Goal: Task Accomplishment & Management: Manage account settings

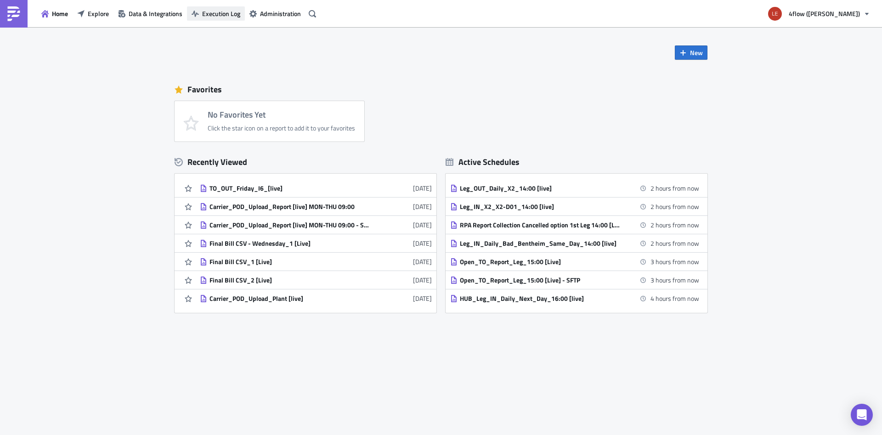
click at [213, 14] on span "Execution Log" at bounding box center [221, 14] width 38 height 10
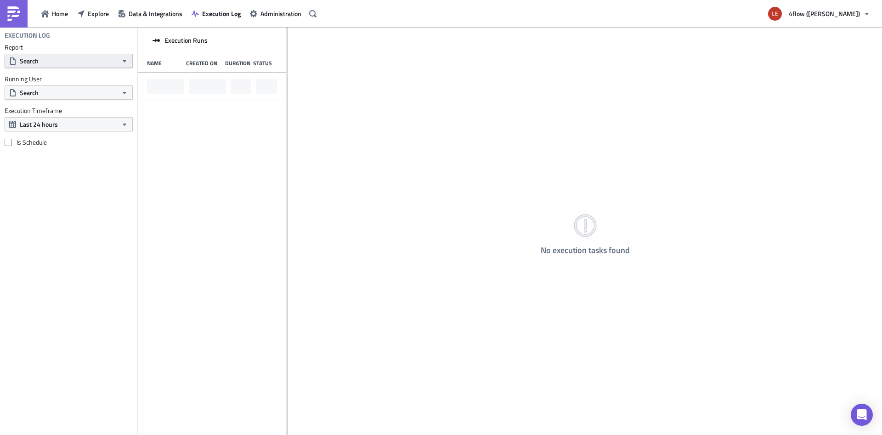
click at [41, 62] on button "Search" at bounding box center [69, 61] width 128 height 14
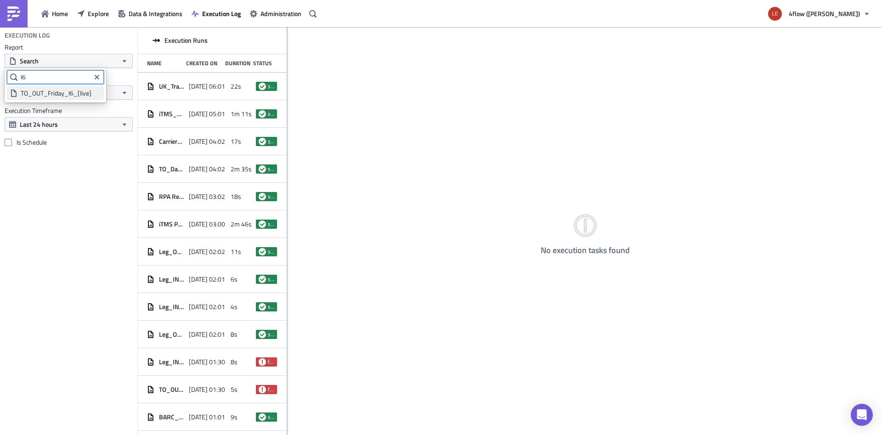
type input "I6"
click at [36, 94] on div "TO_OUT_Friday_I6_[live]" at bounding box center [61, 93] width 80 height 9
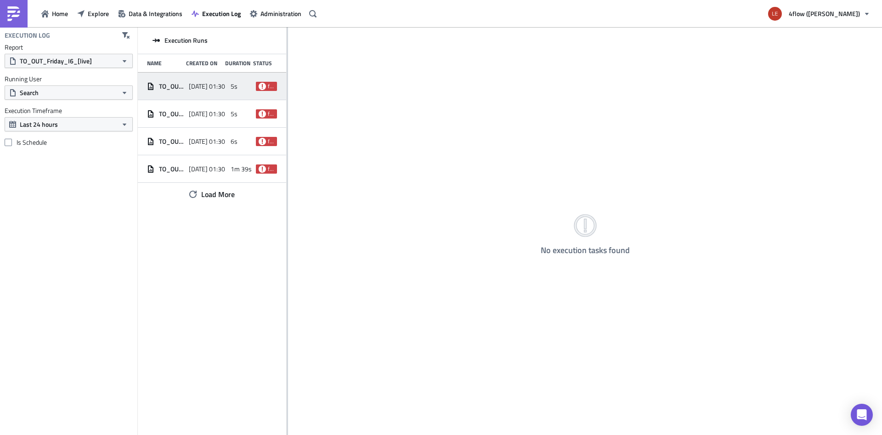
click at [194, 85] on span "2025-08-29 01:30" at bounding box center [207, 86] width 36 height 8
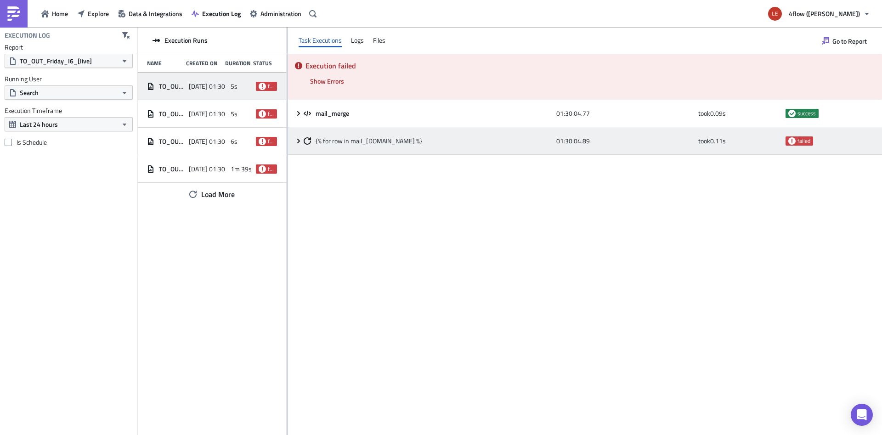
click at [300, 137] on div "{% for row in mail_merge.data %} 01:30:04.89 took 0.11 s failed" at bounding box center [585, 141] width 594 height 28
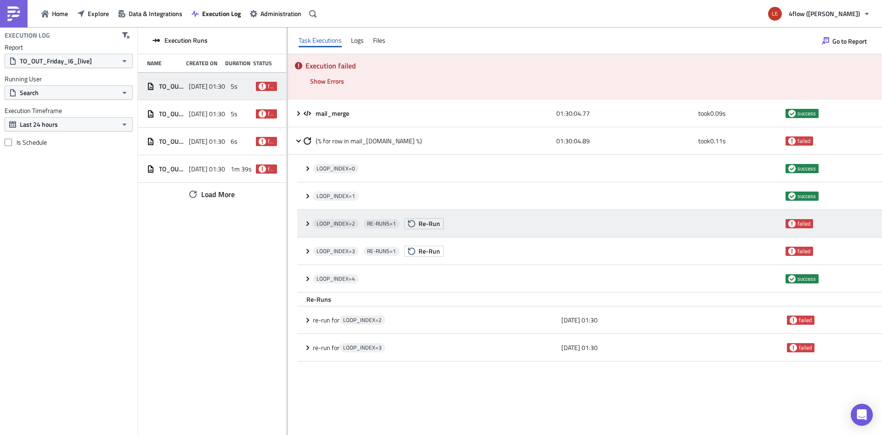
click at [307, 223] on icon at bounding box center [307, 223] width 7 height 7
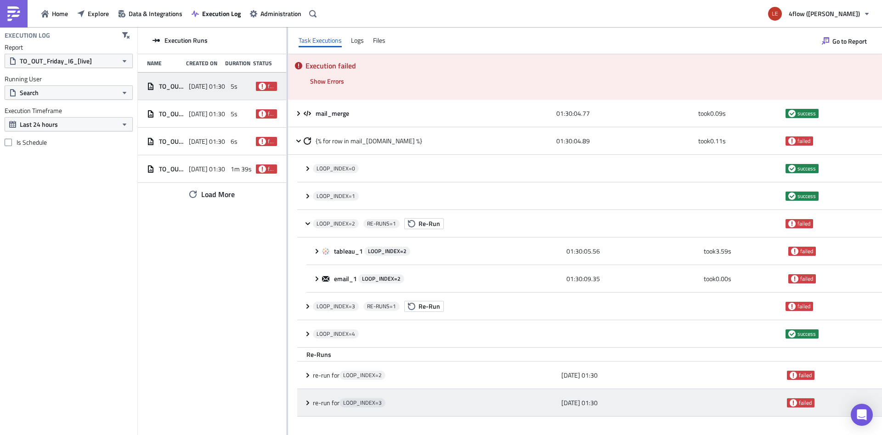
click at [306, 404] on icon at bounding box center [307, 402] width 7 height 7
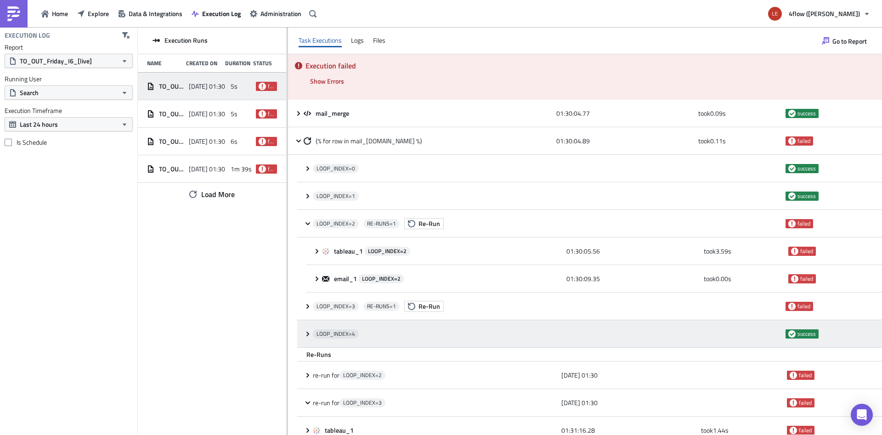
scroll to position [37, 0]
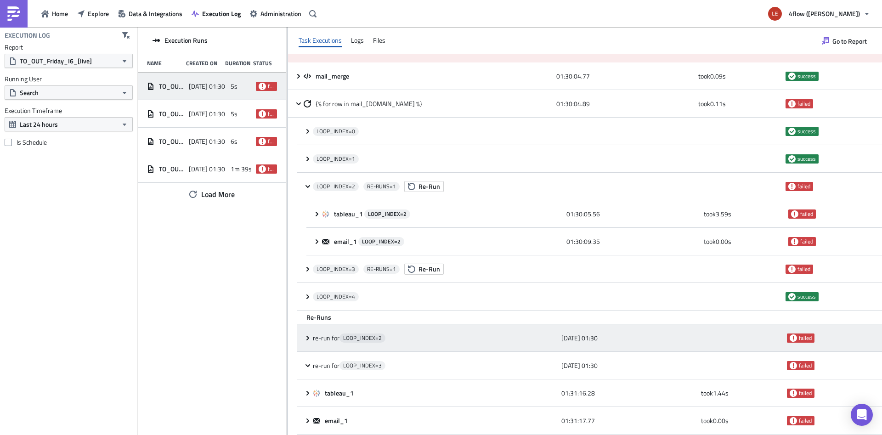
click at [312, 331] on div "re-run for LOOP_INDEX= 2 2025-08-29 01:30 failed" at bounding box center [589, 338] width 585 height 28
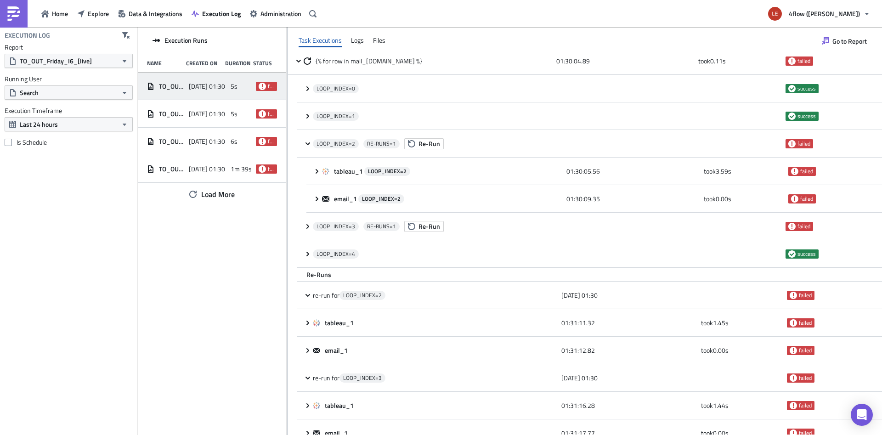
scroll to position [92, 0]
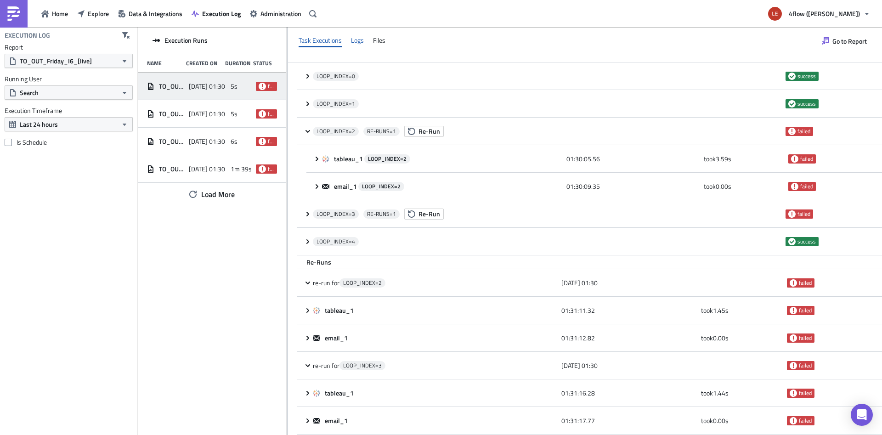
click at [360, 41] on div "Logs" at bounding box center [357, 41] width 13 height 14
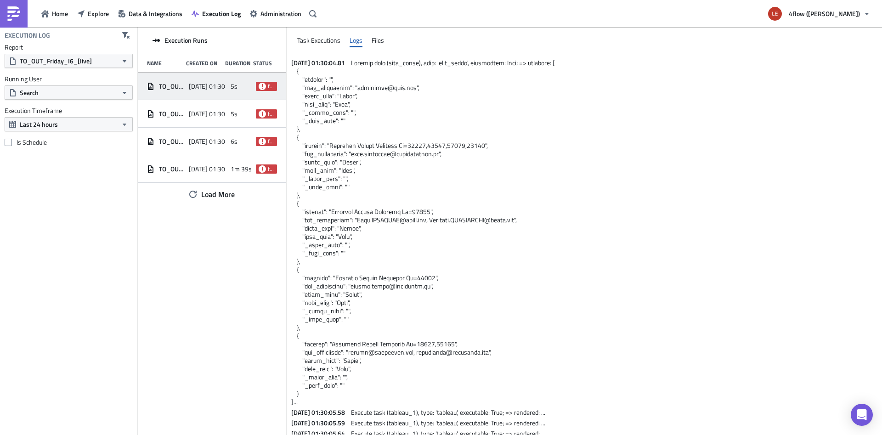
click at [408, 288] on span at bounding box center [423, 232] width 264 height 349
click at [423, 287] on span at bounding box center [423, 232] width 264 height 349
click at [417, 287] on span at bounding box center [423, 232] width 264 height 349
click at [404, 287] on span at bounding box center [423, 232] width 264 height 349
drag, startPoint x: 386, startPoint y: 287, endPoint x: 430, endPoint y: 286, distance: 43.7
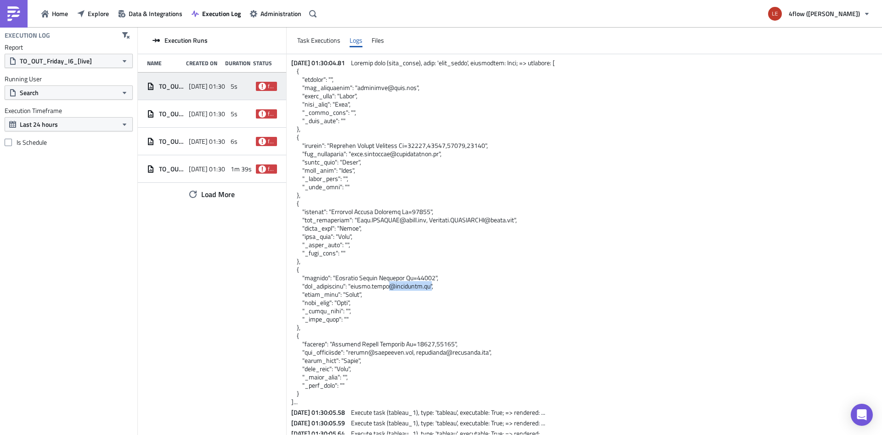
click at [430, 286] on span at bounding box center [423, 232] width 264 height 349
click at [330, 103] on span at bounding box center [423, 232] width 264 height 349
click at [343, 157] on span at bounding box center [423, 232] width 264 height 349
click at [345, 234] on span at bounding box center [423, 232] width 264 height 349
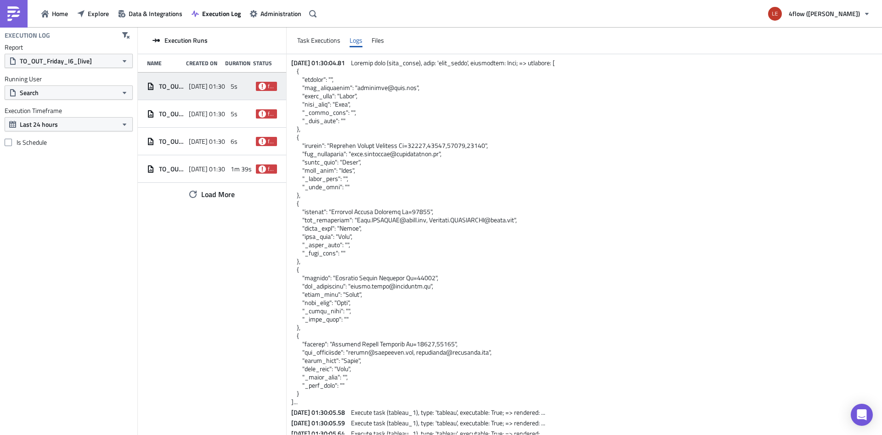
click at [345, 287] on span at bounding box center [423, 232] width 264 height 349
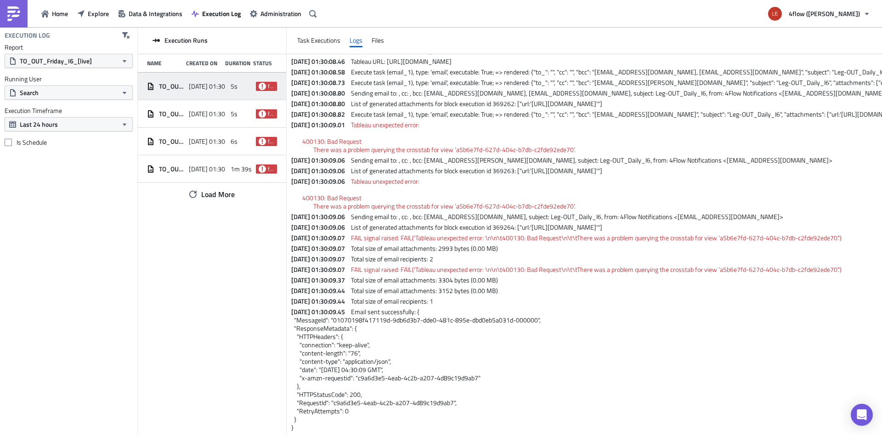
scroll to position [1042, 0]
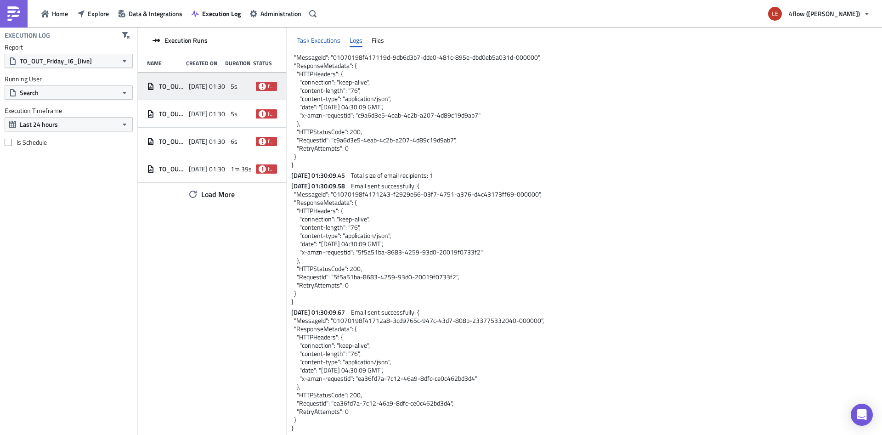
click at [325, 35] on div "Task Executions" at bounding box center [318, 41] width 43 height 14
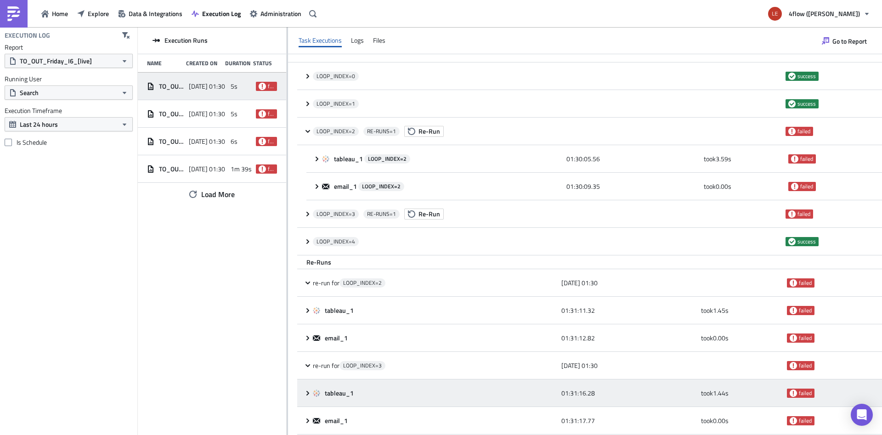
click at [402, 388] on div "tableau_1" at bounding box center [435, 393] width 244 height 17
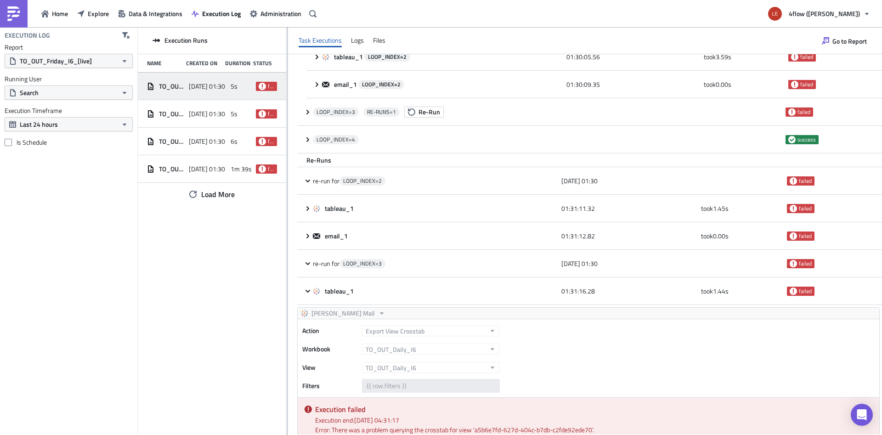
scroll to position [238, 0]
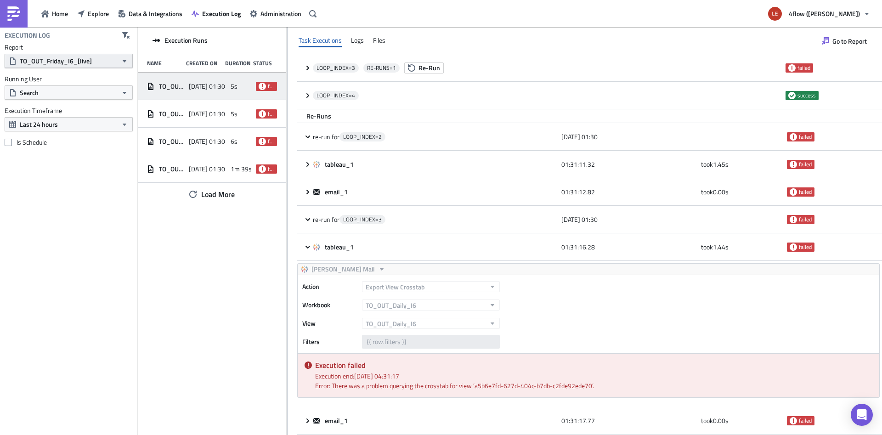
click at [27, 65] on span "TO_OUT_Friday_I6_[live]" at bounding box center [56, 61] width 72 height 10
click at [159, 209] on div "Execution Runs Name Created On Duration Status TO_OUT_Friday_I6_[live] 2025-08-…" at bounding box center [212, 231] width 148 height 409
click at [57, 16] on span "Home" at bounding box center [60, 14] width 16 height 10
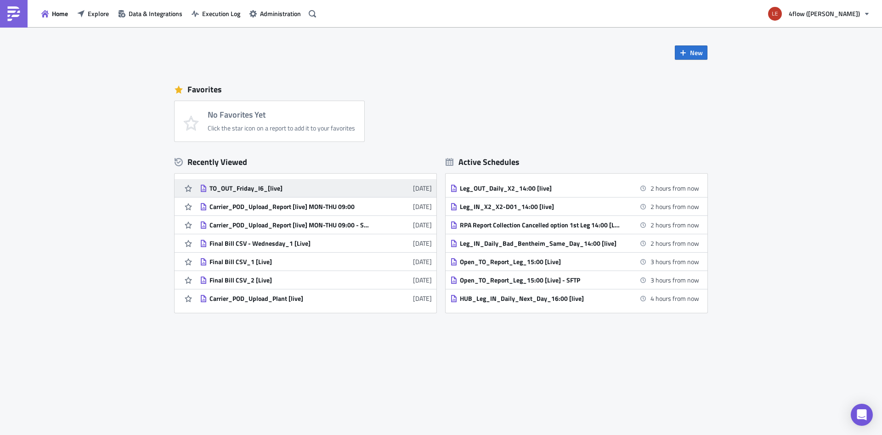
click at [249, 184] on div "TO_OUT_Friday_I6_[live]" at bounding box center [290, 188] width 161 height 8
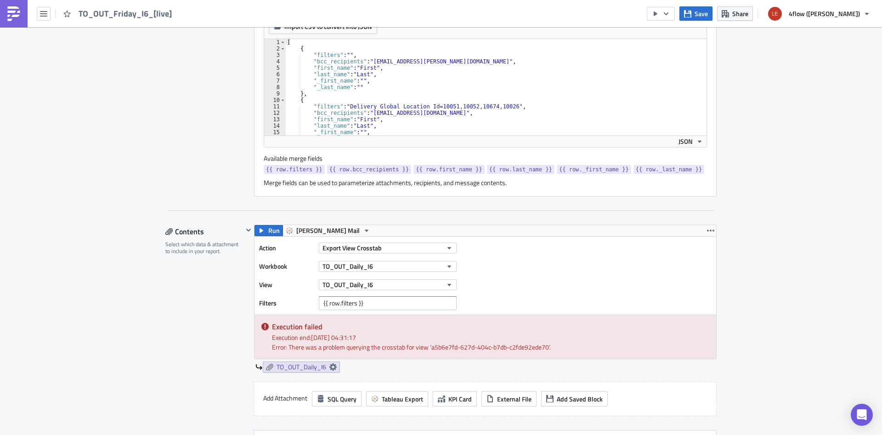
scroll to position [289, 0]
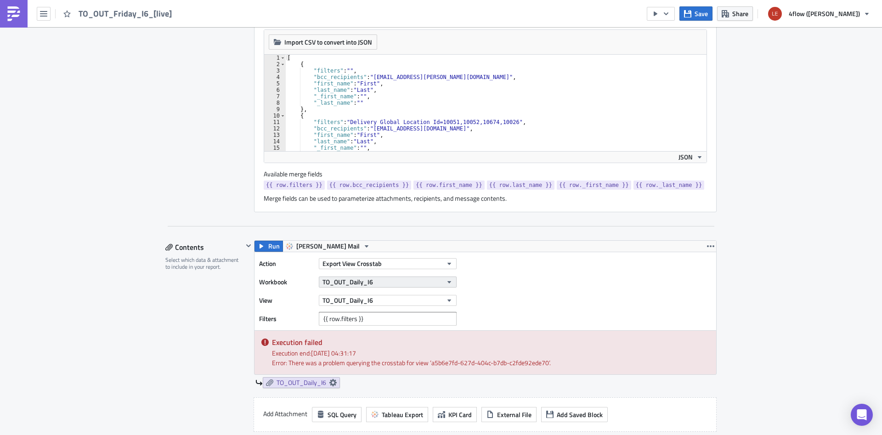
click at [452, 284] on icon "button" at bounding box center [449, 281] width 7 height 7
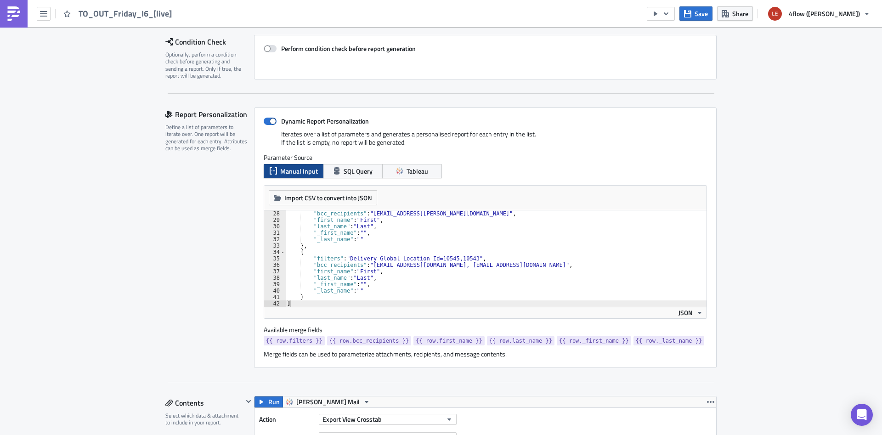
scroll to position [116, 0]
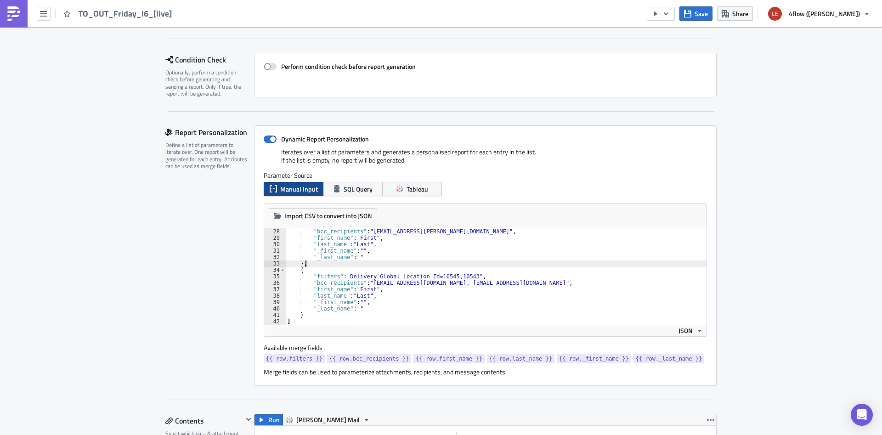
type textarea "},"
click at [442, 263] on div ""bcc_recipients" : "zoltan.szabo@herogroup.eu" , "first_name" : "First" , "last…" at bounding box center [495, 282] width 421 height 109
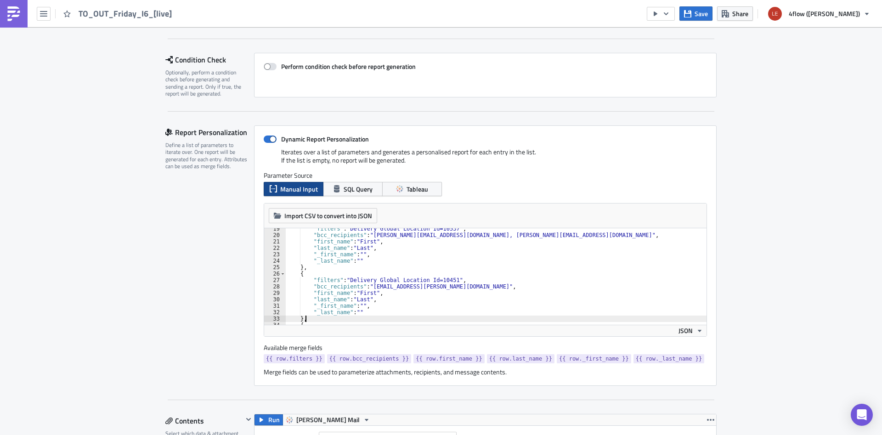
drag, startPoint x: 85, startPoint y: 189, endPoint x: 81, endPoint y: 167, distance: 22.7
click at [42, 11] on icon "button" at bounding box center [43, 14] width 7 height 6
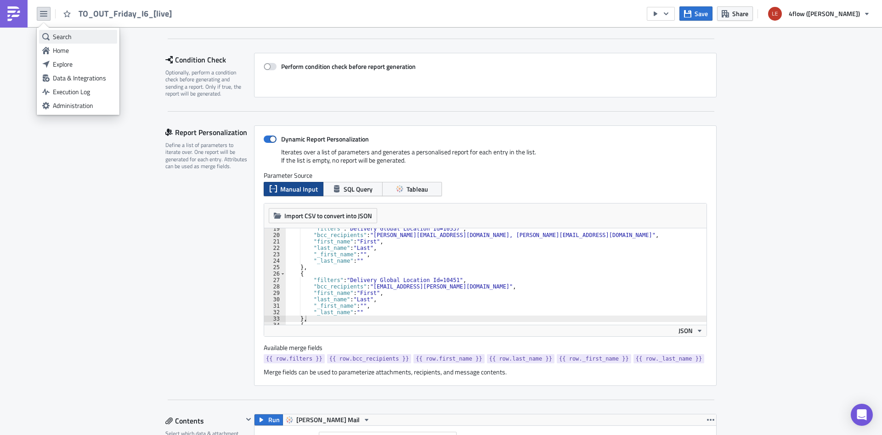
click at [46, 33] on icon at bounding box center [45, 36] width 7 height 7
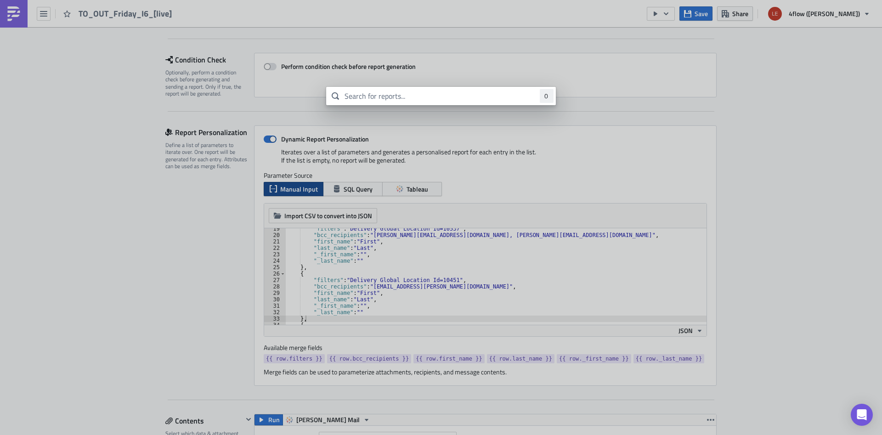
click at [80, 96] on body "TO_OUT_Friday_I6_[live] Save Share 4flow (Lear) Execution Log Edit " TO_OUT_Fri…" at bounding box center [441, 218] width 882 height 437
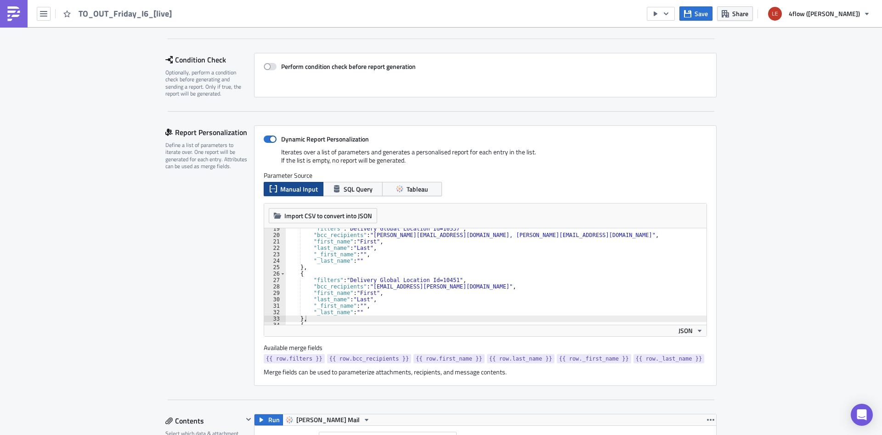
scroll to position [0, 0]
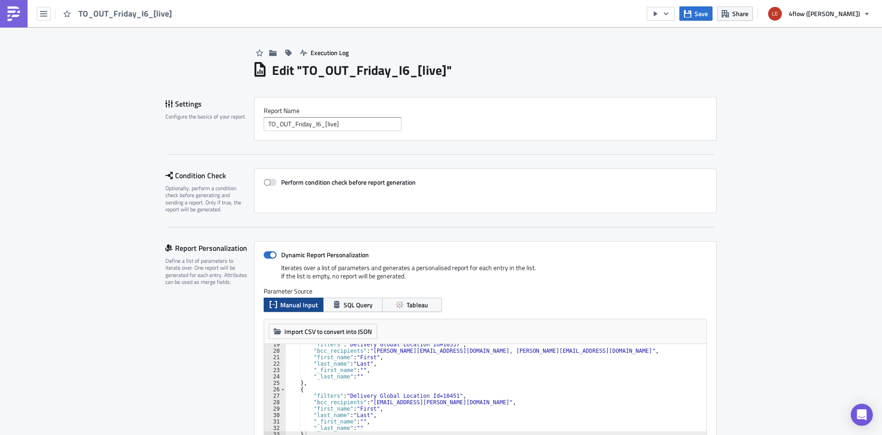
click at [46, 17] on icon "button" at bounding box center [43, 13] width 7 height 7
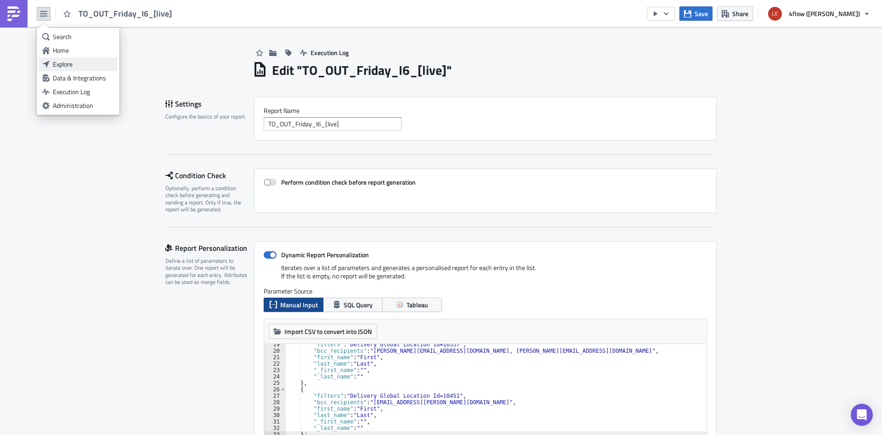
click at [74, 65] on div "Explore" at bounding box center [83, 64] width 61 height 9
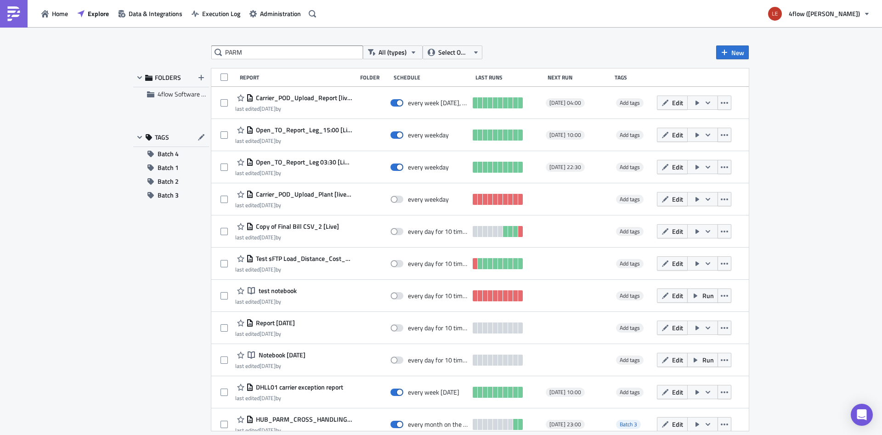
type input "PARM"
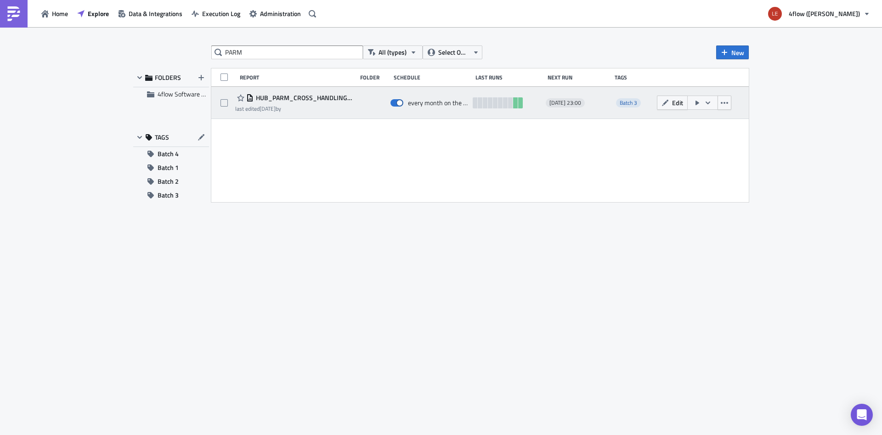
click at [303, 97] on span "HUB_PARM_CROSS_HANDLING_Tunisia" at bounding box center [303, 98] width 98 height 8
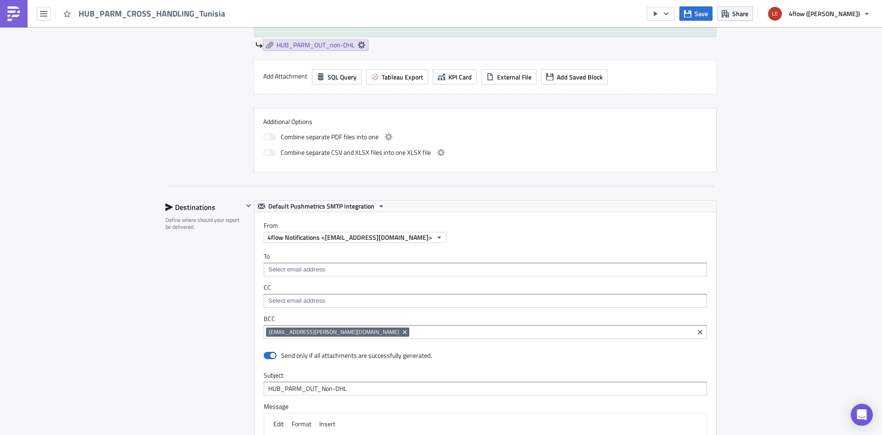
scroll to position [744, 0]
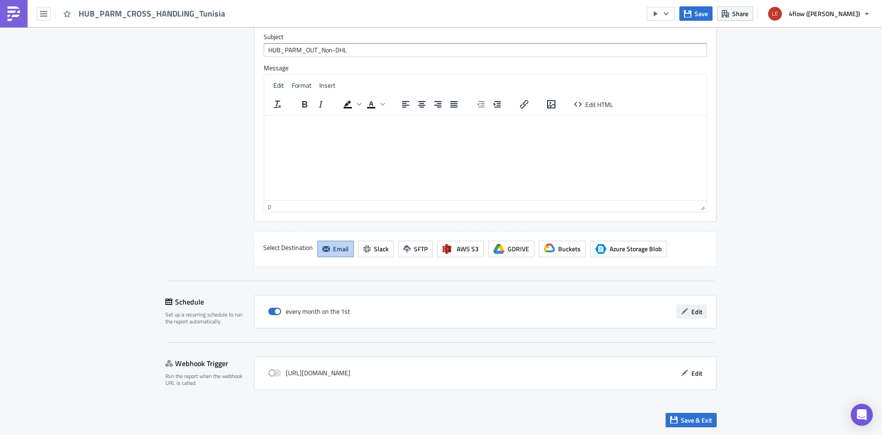
click at [695, 312] on span "Edit" at bounding box center [697, 312] width 11 height 10
click at [698, 313] on span "Edit" at bounding box center [697, 312] width 11 height 10
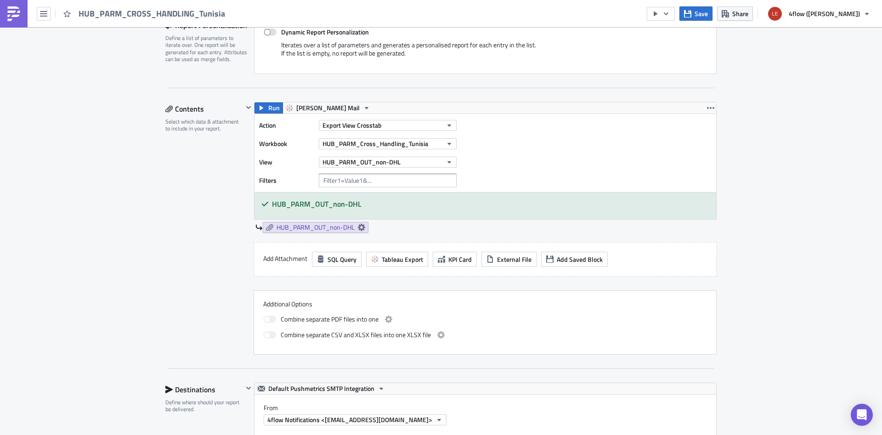
scroll to position [0, 0]
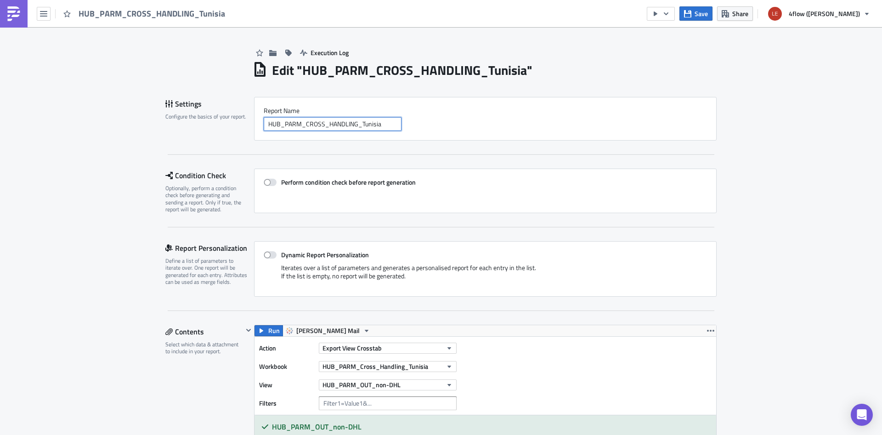
click at [318, 125] on input "HUB_PARM_CROSS_HANDLING_Tunisia" at bounding box center [333, 124] width 138 height 14
click at [316, 124] on input "HUB_PARM_CROSS_HANDLING_Tunisia" at bounding box center [333, 124] width 138 height 14
click at [45, 15] on icon "button" at bounding box center [43, 13] width 7 height 7
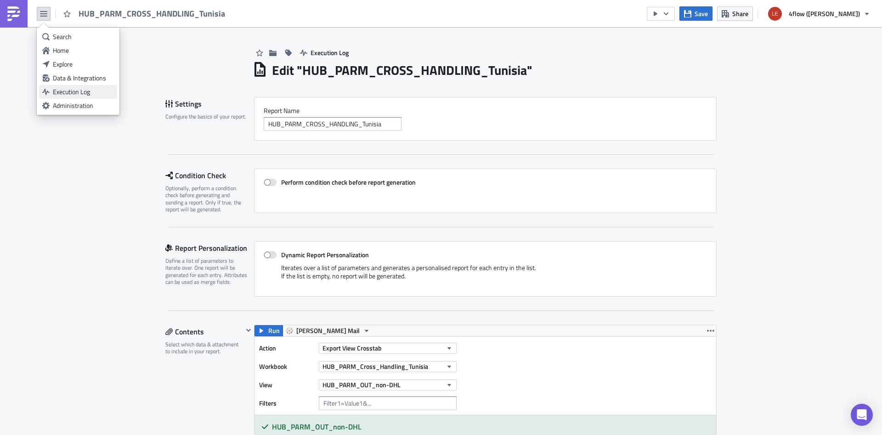
click at [71, 97] on link "Execution Log" at bounding box center [78, 92] width 78 height 14
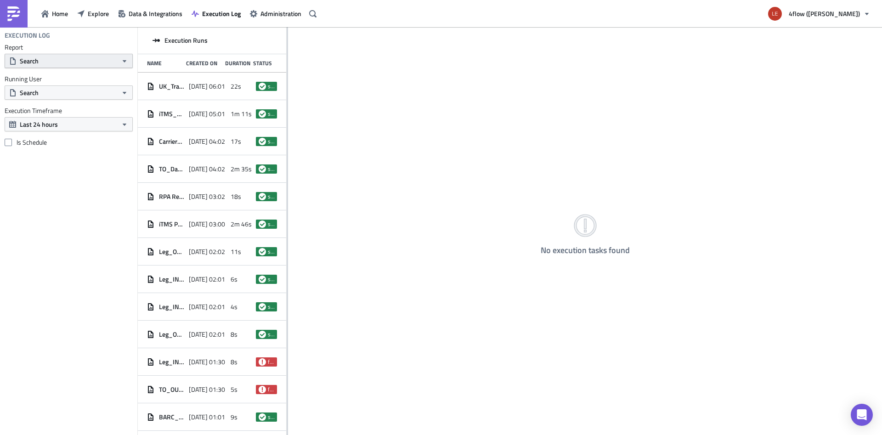
click at [95, 58] on button "Search" at bounding box center [69, 61] width 128 height 14
click at [64, 83] on input "text" at bounding box center [51, 77] width 88 height 14
paste input "HUB_PARM_CROSS_HANDLING_Tunisia"
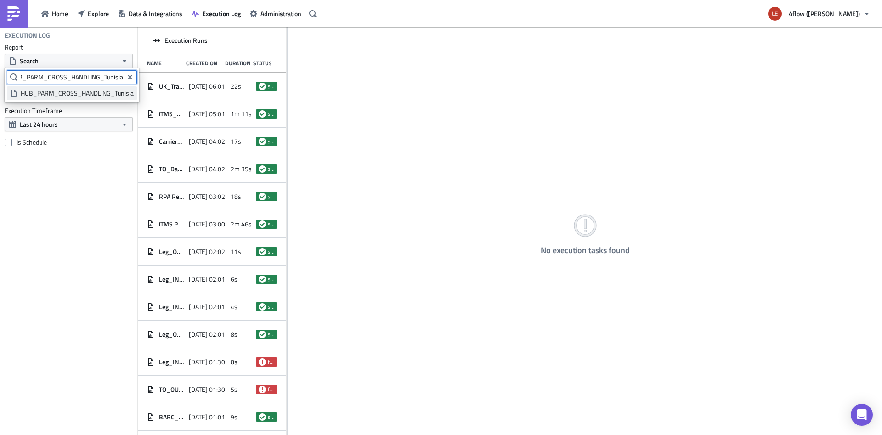
scroll to position [0, 11]
type input "HUB_PARM_CROSS_HANDLING_Tunisia"
click at [71, 94] on div "HUB_PARM_CROSS_HANDLING_Tunisia" at bounding box center [77, 93] width 113 height 9
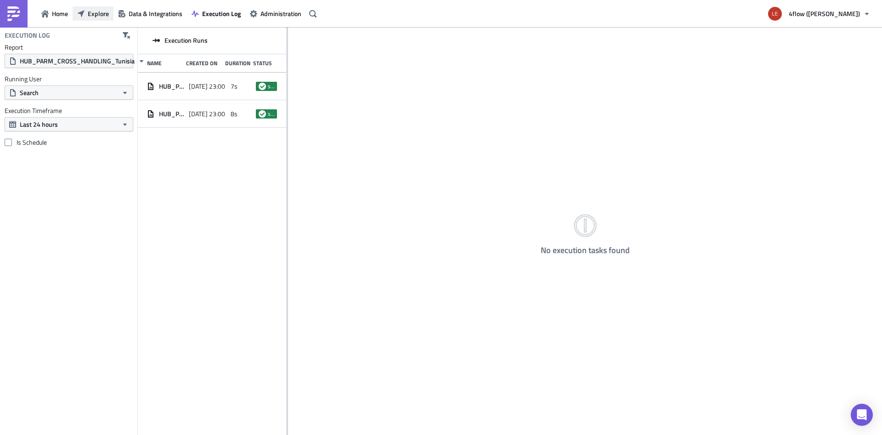
click at [88, 17] on span "Explore" at bounding box center [98, 14] width 21 height 10
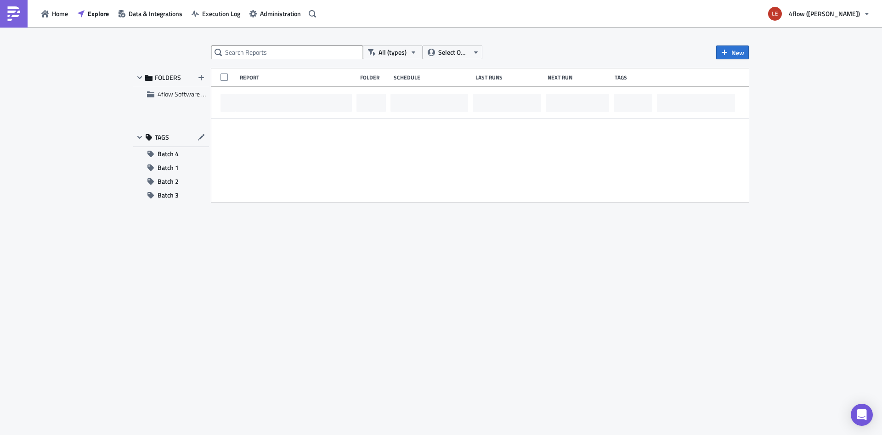
click at [283, 59] on div "All (types) Select Owner New FOLDERS 4flow Software KAM TAGS Batch 4 Batch 1 Ba…" at bounding box center [441, 231] width 625 height 373
click at [280, 56] on input "text" at bounding box center [287, 52] width 152 height 14
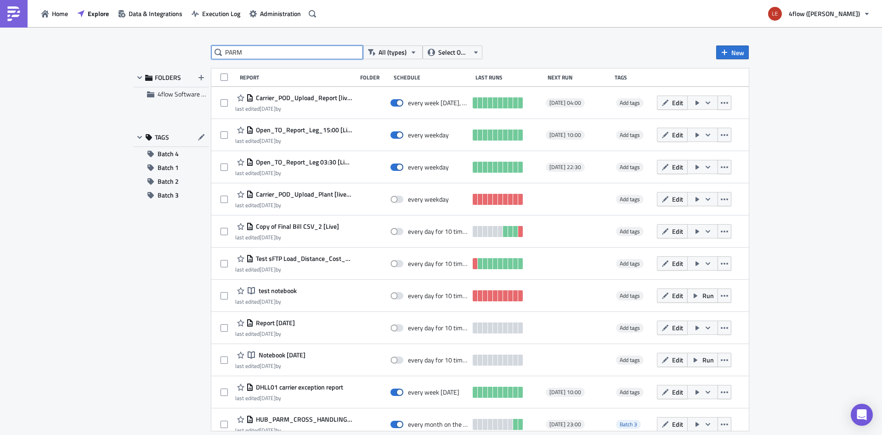
type input "PARM"
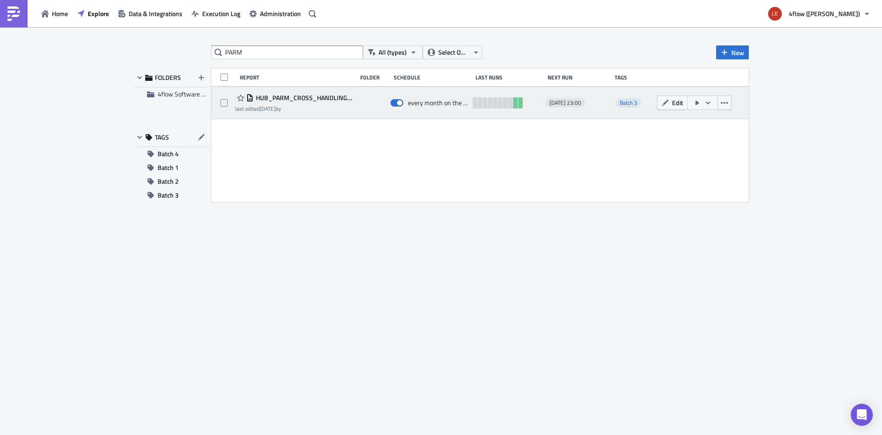
click at [295, 96] on span "HUB_PARM_CROSS_HANDLING_Tunisia" at bounding box center [303, 98] width 98 height 8
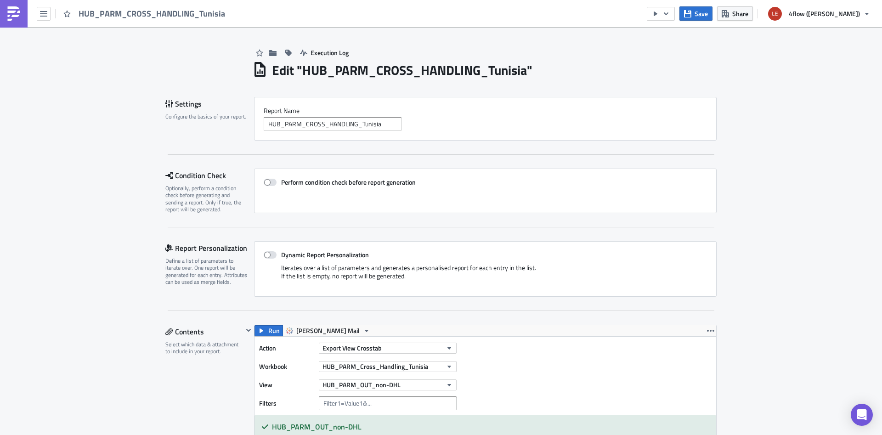
click at [52, 11] on div "HUB_PARM_CROSS_HANDLING_Tunisia" at bounding box center [115, 13] width 231 height 27
click at [40, 14] on icon "button" at bounding box center [43, 14] width 7 height 6
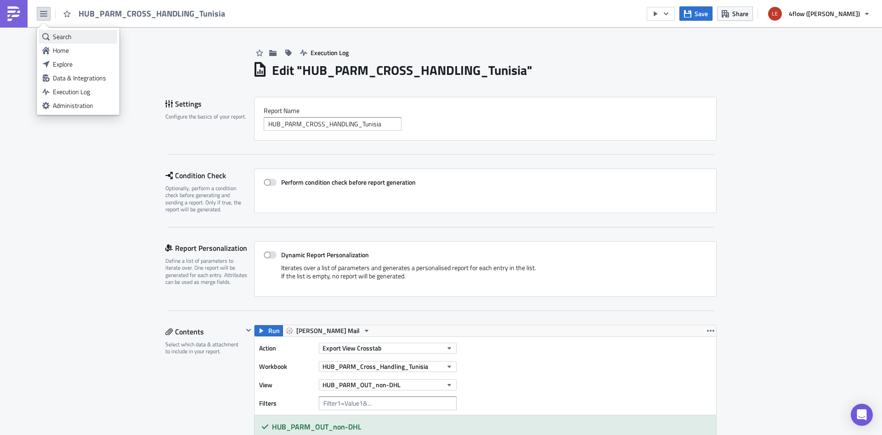
click at [45, 34] on icon at bounding box center [45, 36] width 7 height 7
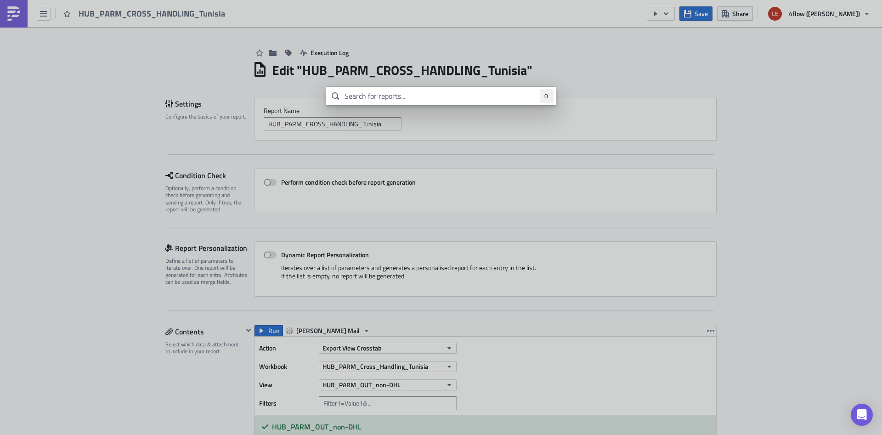
click at [2, 199] on body "HUB_PARM_CROSS_HANDLING_Tunisia Save Share 4flow (Lear) Execution Log Edit " HU…" at bounding box center [441, 218] width 882 height 437
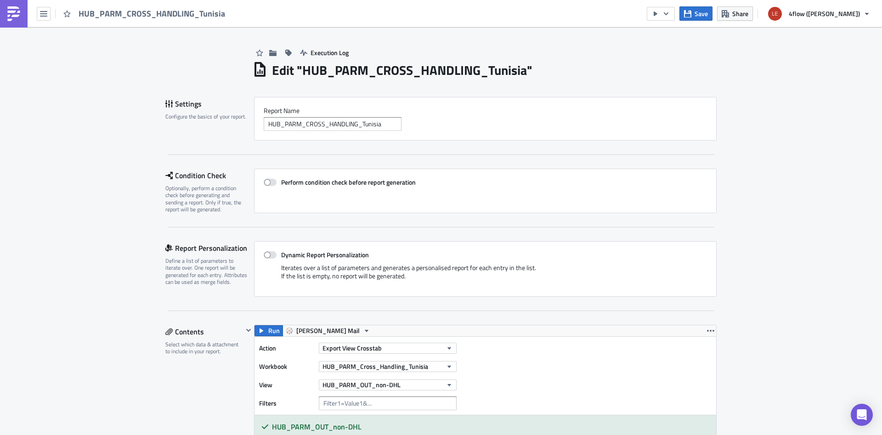
click at [37, 4] on div "HUB_PARM_CROSS_HANDLING_Tunisia" at bounding box center [115, 13] width 231 height 27
click at [40, 13] on icon "button" at bounding box center [43, 13] width 7 height 7
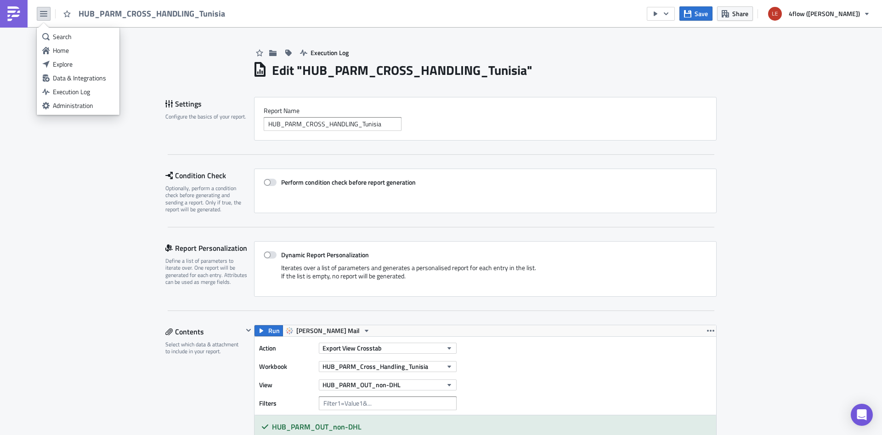
click at [74, 58] on link "Explore" at bounding box center [78, 64] width 78 height 14
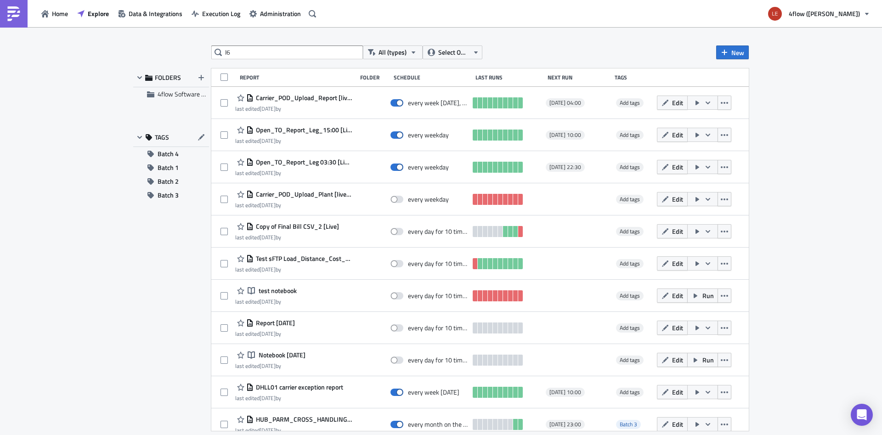
type input "I6"
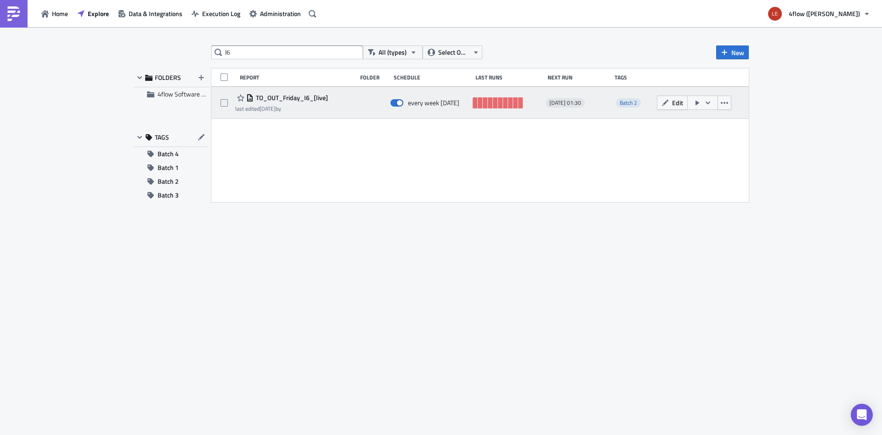
click at [290, 96] on span "TO_OUT_Friday_I6_[live]" at bounding box center [291, 98] width 74 height 8
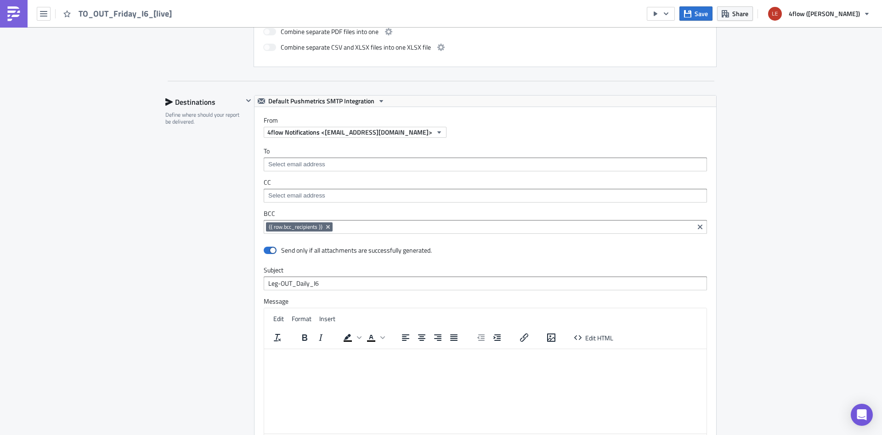
scroll to position [792, 0]
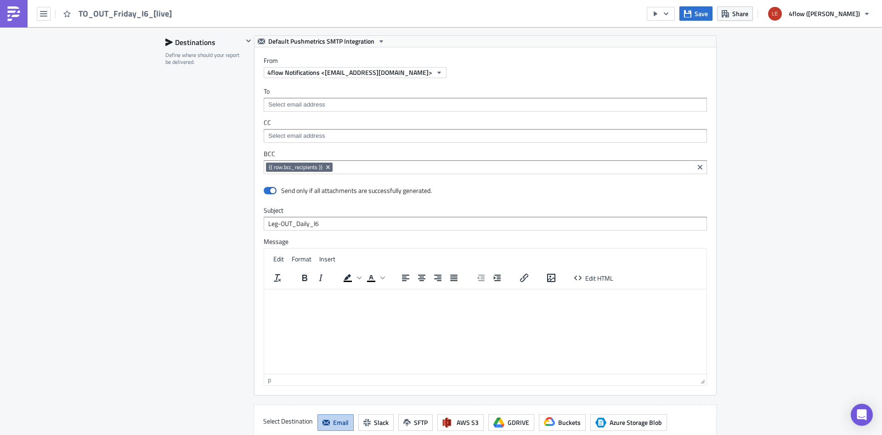
click at [266, 195] on div "Send only if all attachments are successfully generated." at bounding box center [485, 191] width 443 height 16
click at [273, 187] on label at bounding box center [272, 191] width 17 height 8
click at [272, 188] on input "checkbox" at bounding box center [269, 191] width 6 height 6
checkbox input "false"
click at [216, 206] on div "Destinations Define where should your report be delivered." at bounding box center [204, 237] width 78 height 405
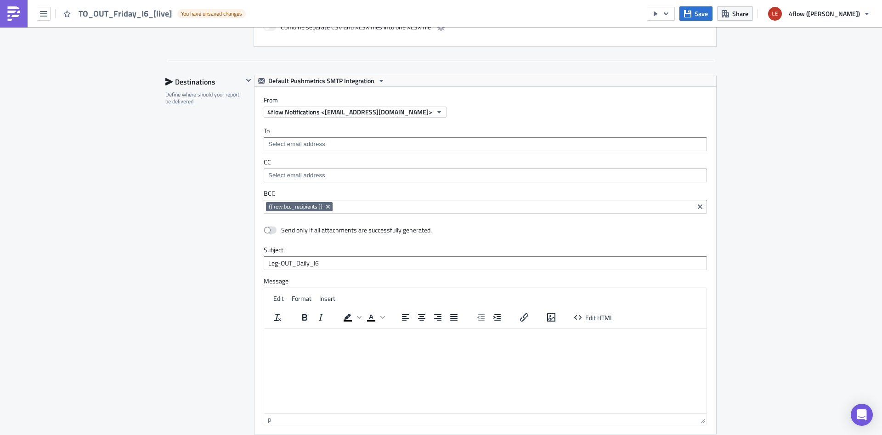
scroll to position [966, 0]
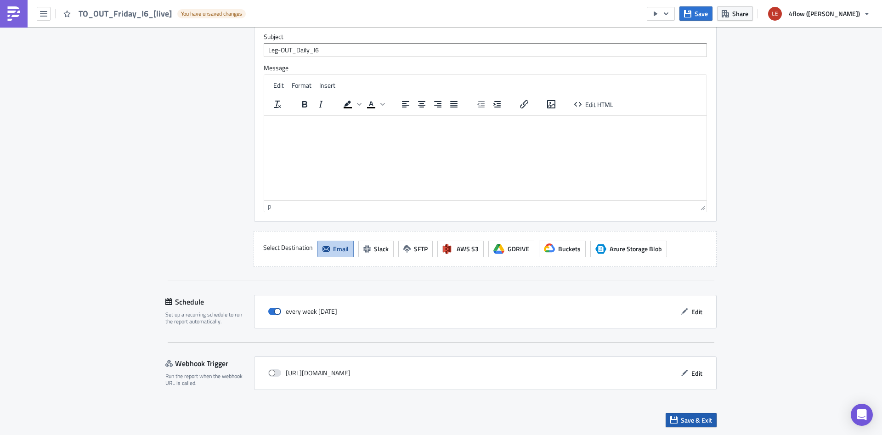
click at [688, 424] on span "Save & Exit" at bounding box center [696, 420] width 31 height 10
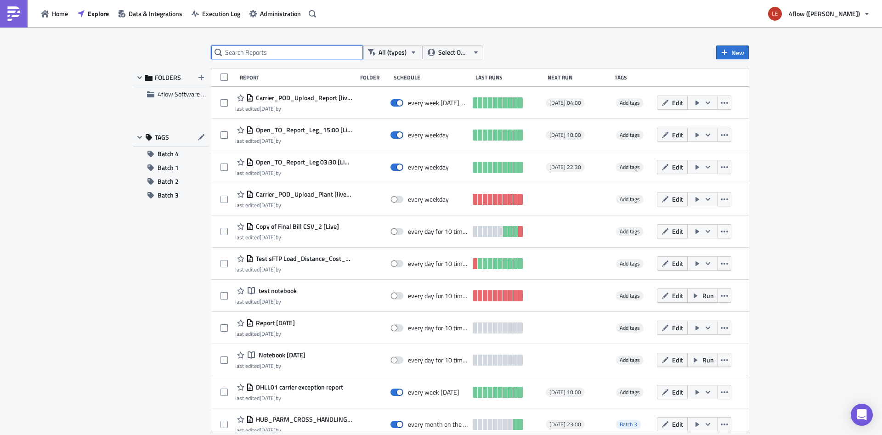
click at [282, 54] on input "text" at bounding box center [287, 52] width 152 height 14
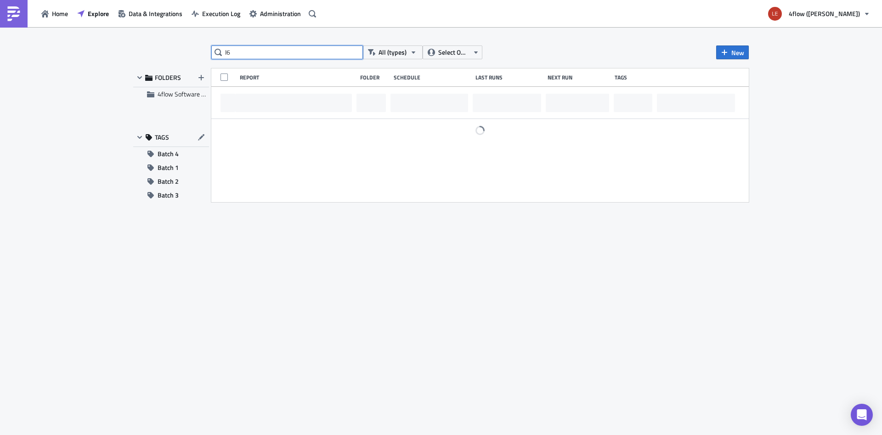
type input "I6"
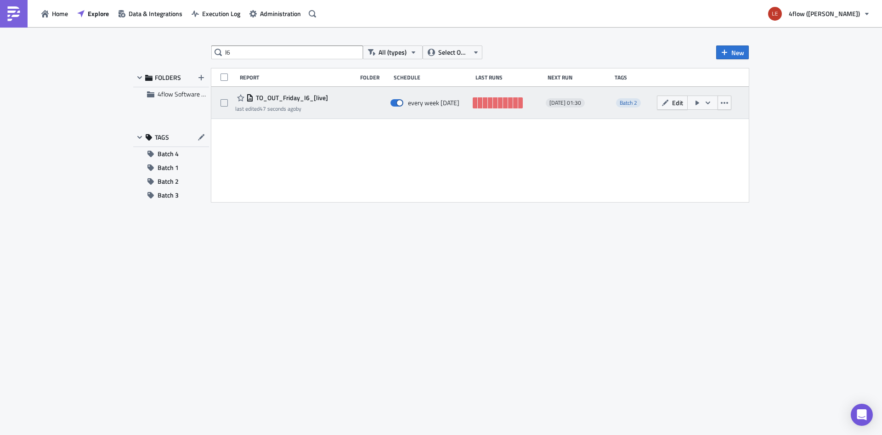
click at [298, 101] on span "TO_OUT_Friday_I6_[live]" at bounding box center [291, 98] width 74 height 8
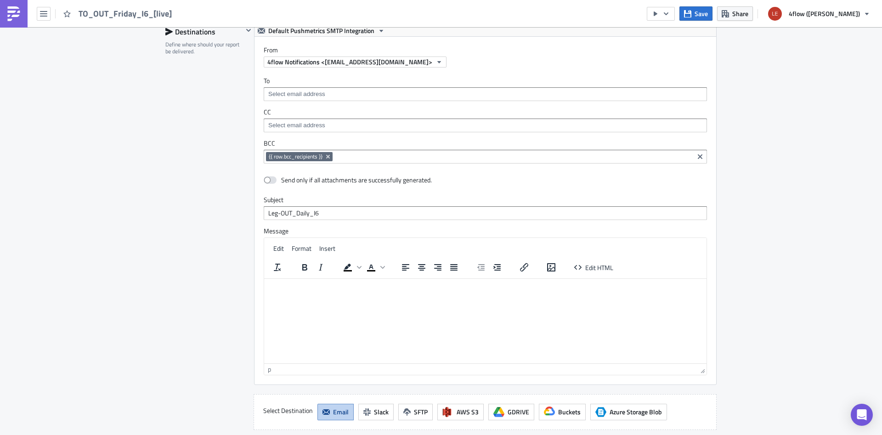
scroll to position [850, 0]
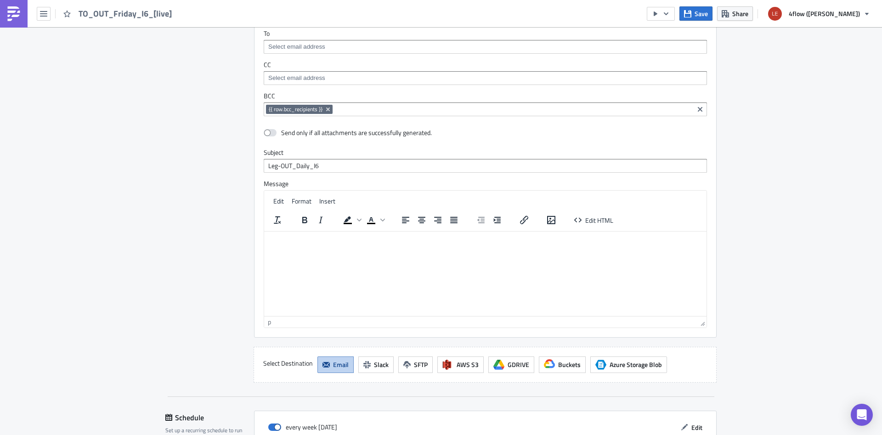
click at [396, 137] on div "Send only if all attachments are successfully generated." at bounding box center [356, 133] width 151 height 8
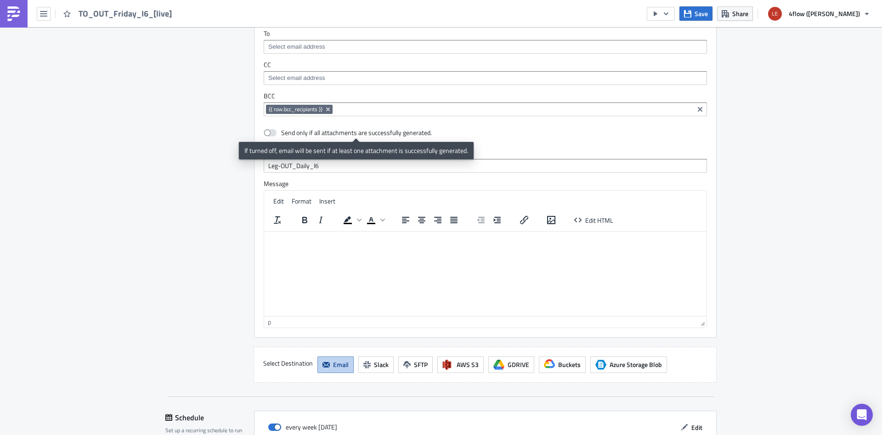
click at [396, 137] on div "Send only if all attachments are successfully generated." at bounding box center [356, 133] width 151 height 8
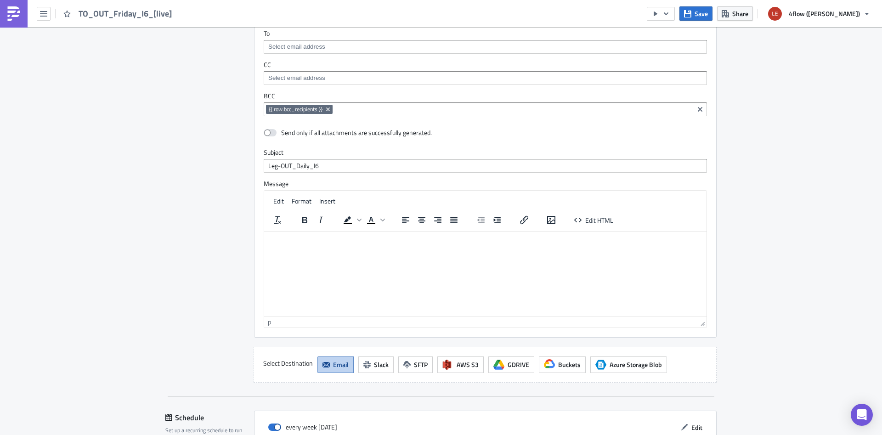
click at [469, 135] on div "Send only if all attachments are successfully generated." at bounding box center [485, 133] width 443 height 16
drag, startPoint x: 429, startPoint y: 131, endPoint x: 281, endPoint y: 135, distance: 148.5
click at [281, 135] on div "Send only if all attachments are successfully generated." at bounding box center [485, 133] width 443 height 16
copy div "Send only if all attachments are successfully generated"
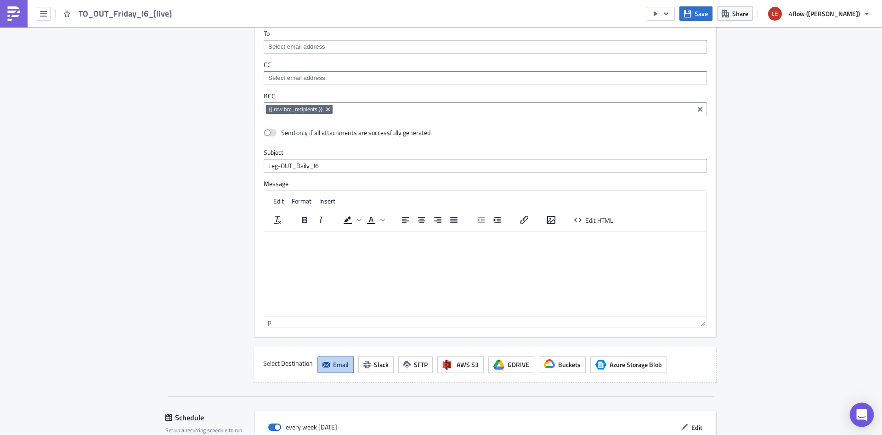
click at [858, 419] on icon "Open Intercom Messenger" at bounding box center [862, 415] width 12 height 12
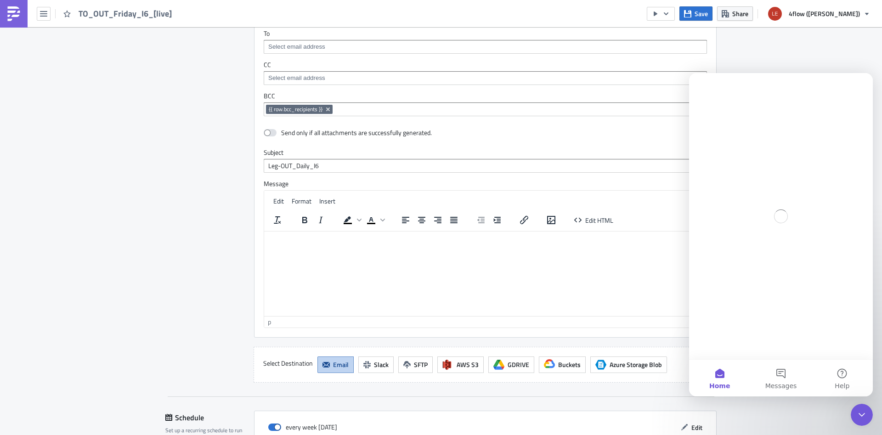
scroll to position [0, 0]
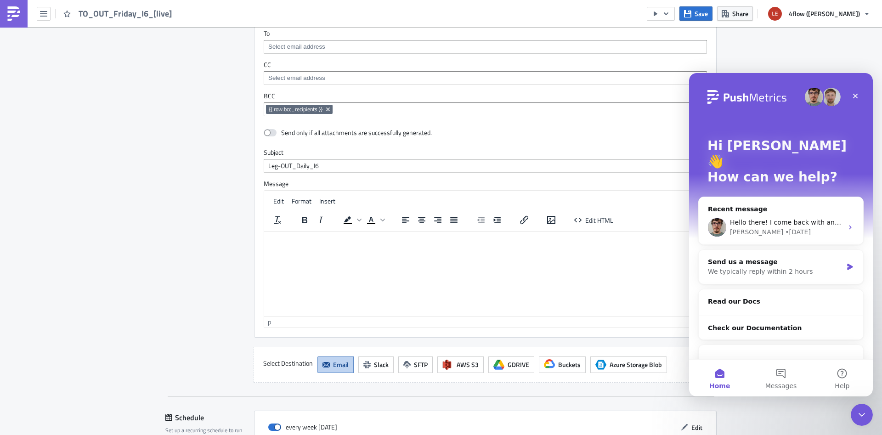
click at [740, 366] on div "Talk to us and get an overview of PushMetrics and discover everything it can do…" at bounding box center [781, 380] width 146 height 29
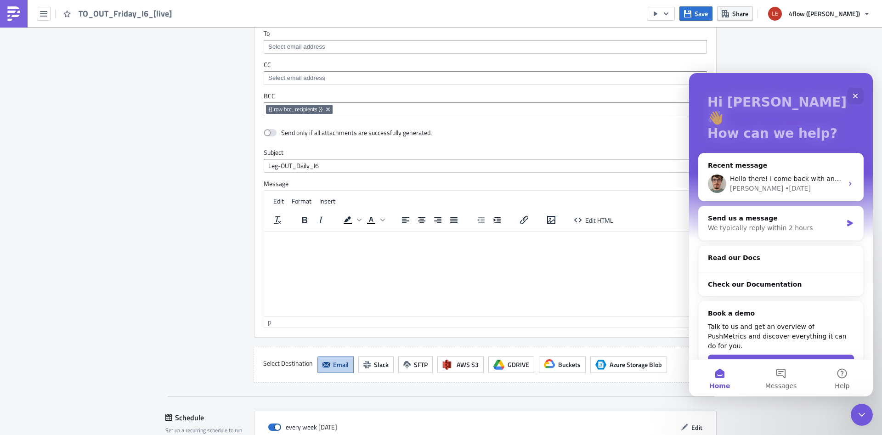
click at [737, 253] on h2 "Read our Docs" at bounding box center [781, 258] width 146 height 10
click at [728, 253] on h2 "Read our Docs" at bounding box center [781, 258] width 146 height 10
click at [733, 280] on div "Check our Documentation" at bounding box center [781, 285] width 146 height 10
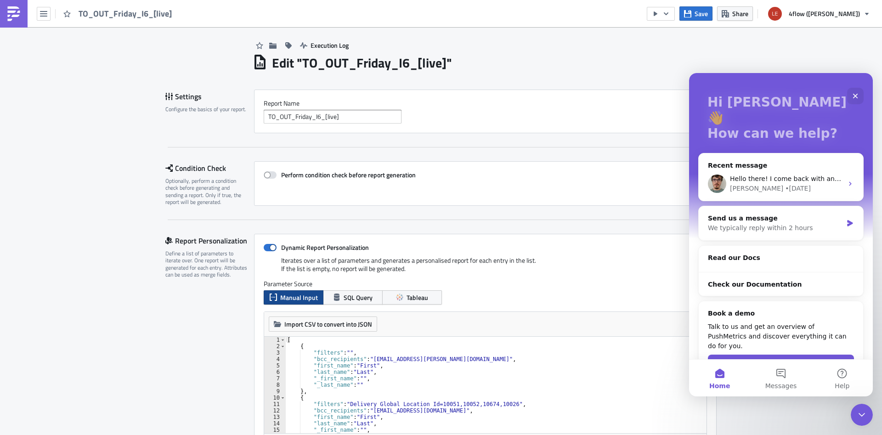
scroll to position [0, 0]
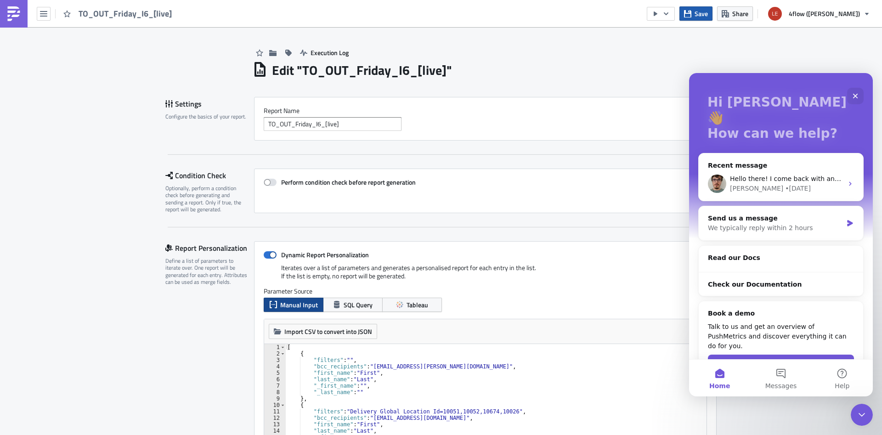
click at [713, 13] on button "Save" at bounding box center [696, 13] width 33 height 14
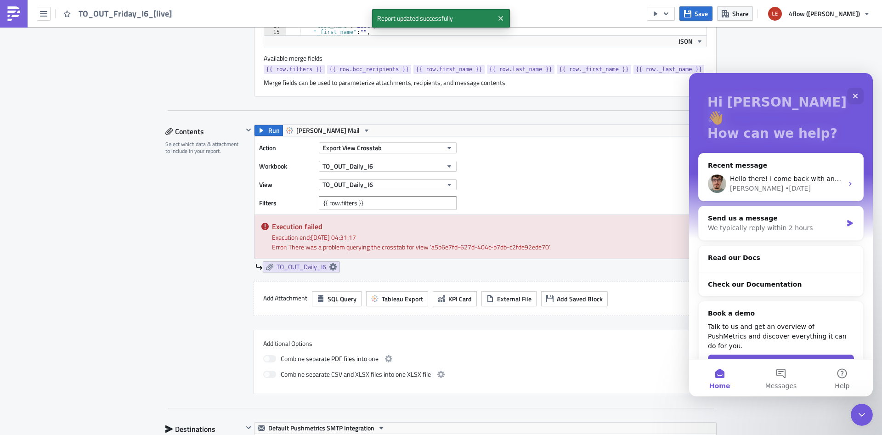
scroll to position [811, 0]
